Goal: Information Seeking & Learning: Check status

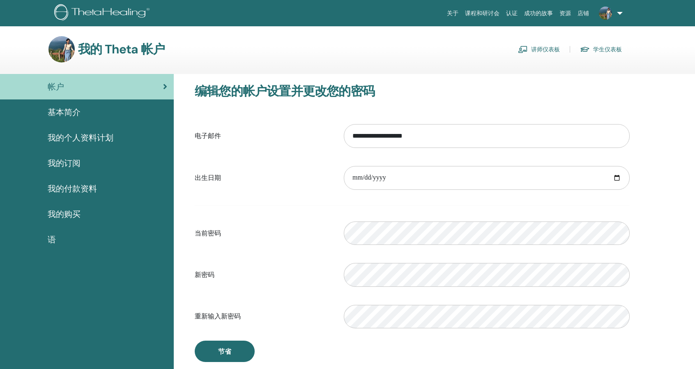
click at [606, 51] on link "学生仪表板" at bounding box center [601, 49] width 42 height 13
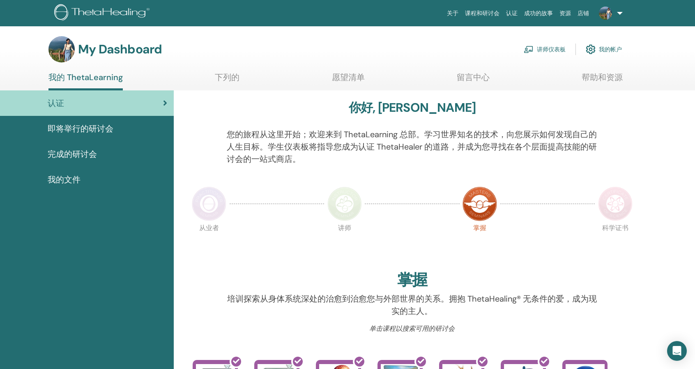
click at [131, 156] on div "完成的研讨会" at bounding box center [87, 154] width 161 height 12
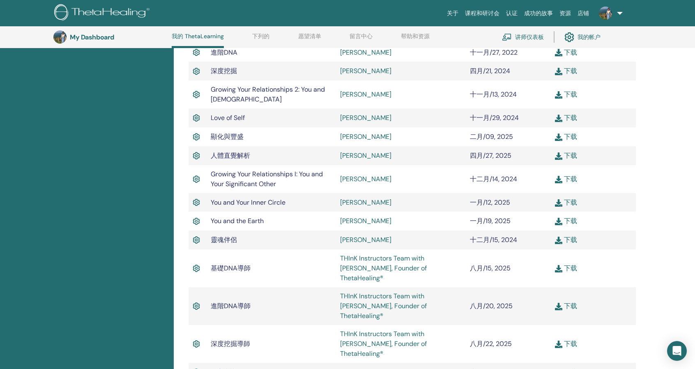
scroll to position [350, 0]
